Goal: Information Seeking & Learning: Learn about a topic

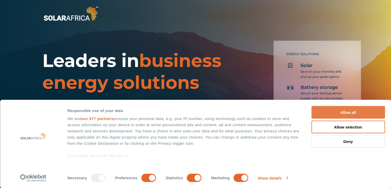
click at [354, 112] on button "Allow all" at bounding box center [347, 112] width 73 height 13
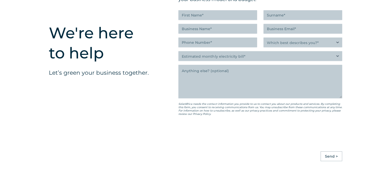
scroll to position [1476, 0]
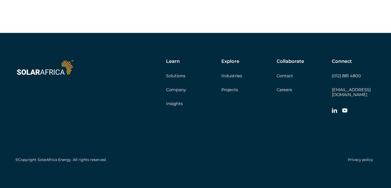
click at [285, 92] on link "Careers" at bounding box center [283, 89] width 15 height 5
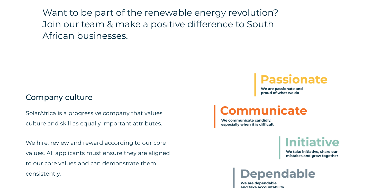
scroll to position [328, 0]
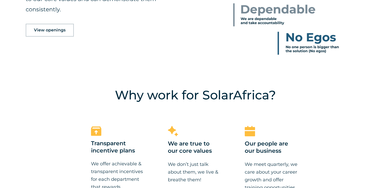
click at [50, 29] on span "View openings" at bounding box center [50, 30] width 32 height 4
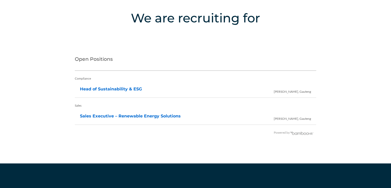
scroll to position [1023, 0]
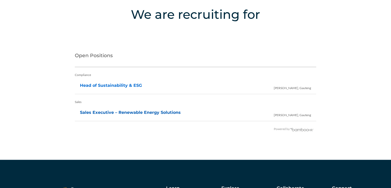
click at [126, 112] on link "Sales Executive – Renewable Energy Solutions" at bounding box center [130, 112] width 101 height 5
